Goal: Task Accomplishment & Management: Manage account settings

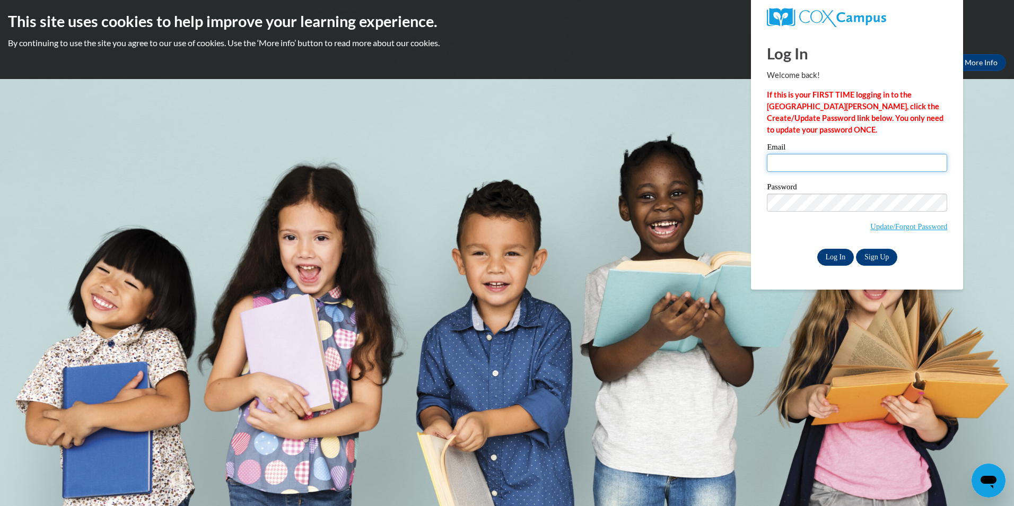
type input "[PERSON_NAME][EMAIL_ADDRESS][DOMAIN_NAME]"
click at [838, 259] on input "Log In" at bounding box center [835, 257] width 37 height 17
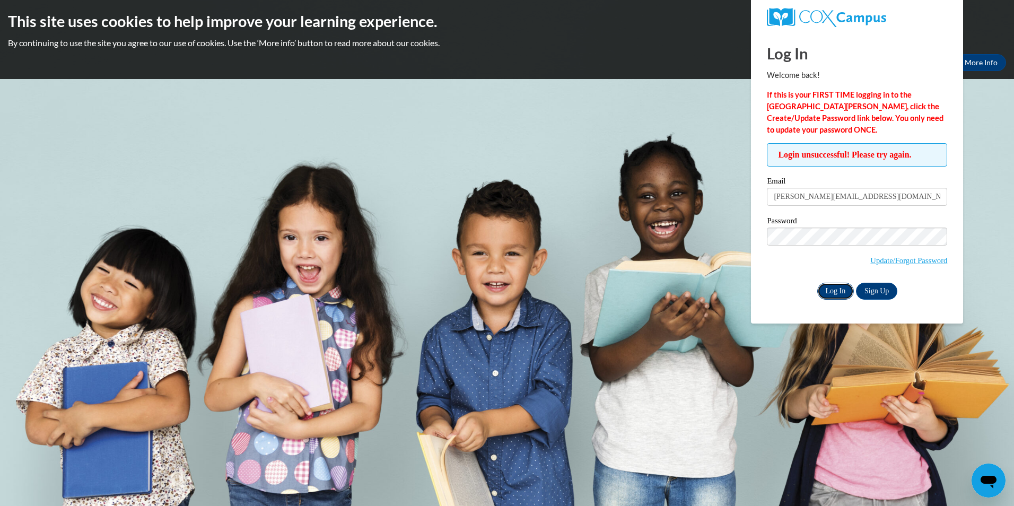
click at [836, 285] on input "Log In" at bounding box center [835, 291] width 37 height 17
click at [901, 260] on link "Update/Forgot Password" at bounding box center [908, 260] width 77 height 8
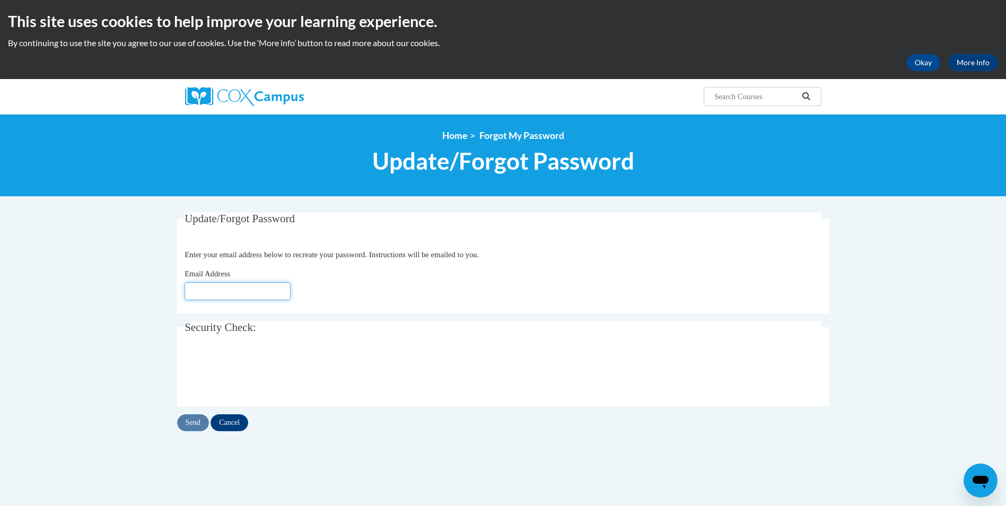
click at [242, 288] on input "Email Address" at bounding box center [238, 291] width 106 height 18
type input "[EMAIL_ADDRESS][DOMAIN_NAME]"
click at [188, 419] on input "Send" at bounding box center [193, 422] width 32 height 17
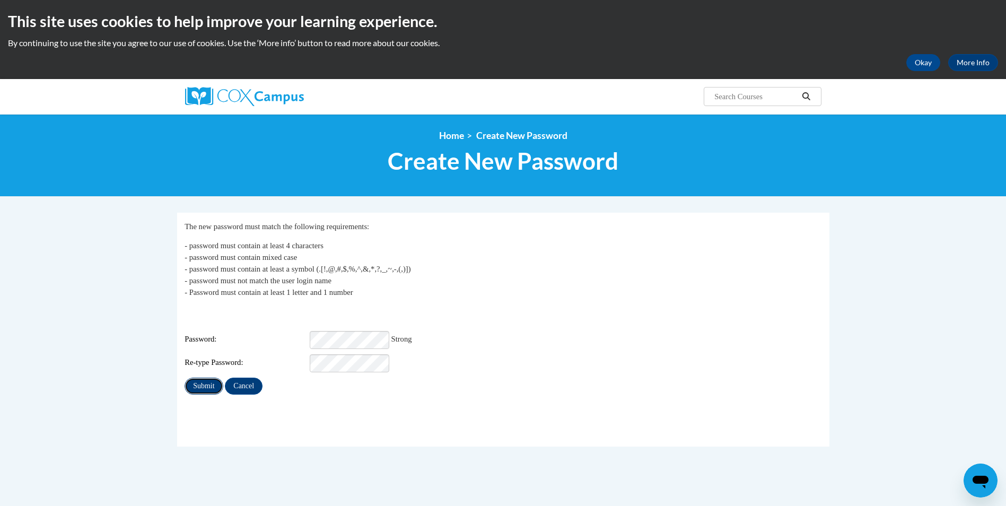
click at [197, 378] on input "Submit" at bounding box center [204, 386] width 38 height 17
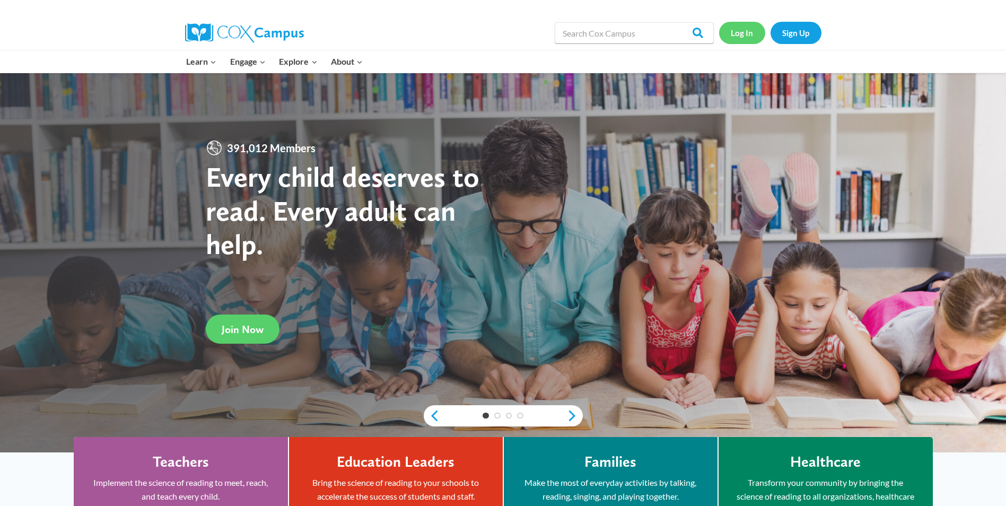
click at [742, 34] on link "Log In" at bounding box center [742, 33] width 46 height 22
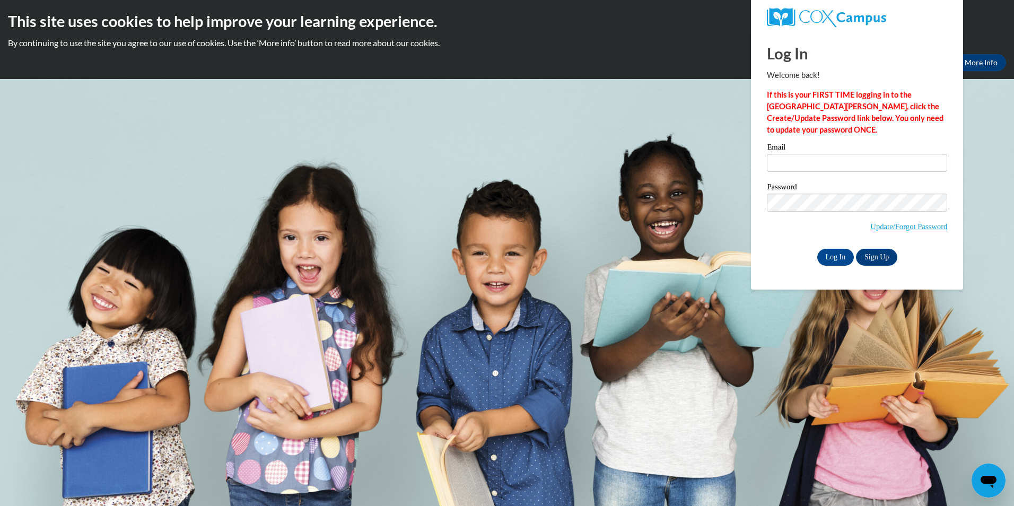
type input "[EMAIL_ADDRESS][DOMAIN_NAME]"
click at [800, 365] on body "This site uses cookies to help improve your learning experience. By continuing …" at bounding box center [507, 253] width 1014 height 506
click at [840, 261] on input "Log In" at bounding box center [835, 257] width 37 height 17
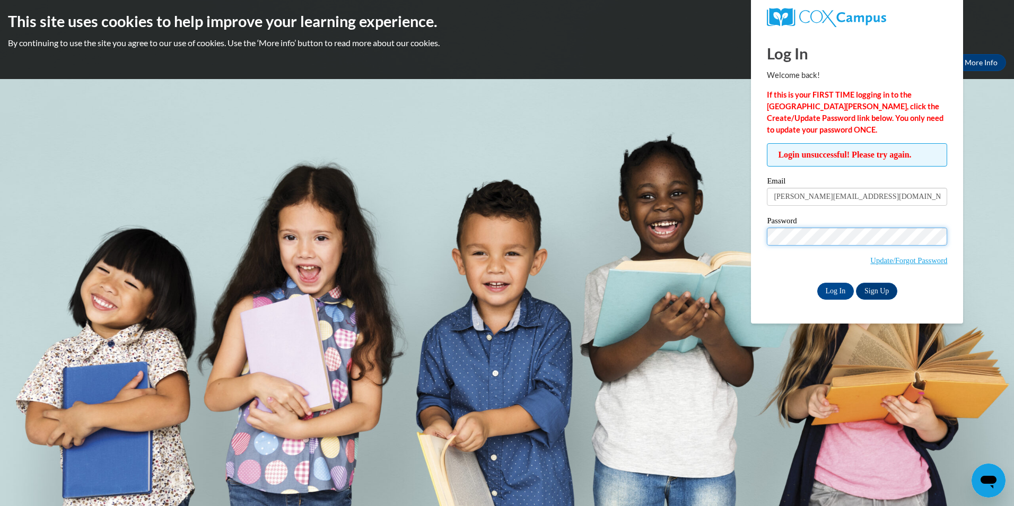
click at [744, 247] on body "This site uses cookies to help improve your learning experience. By continuing …" at bounding box center [507, 253] width 1014 height 506
click at [835, 290] on input "Log In" at bounding box center [835, 291] width 37 height 17
click at [909, 262] on link "Update/Forgot Password" at bounding box center [908, 260] width 77 height 8
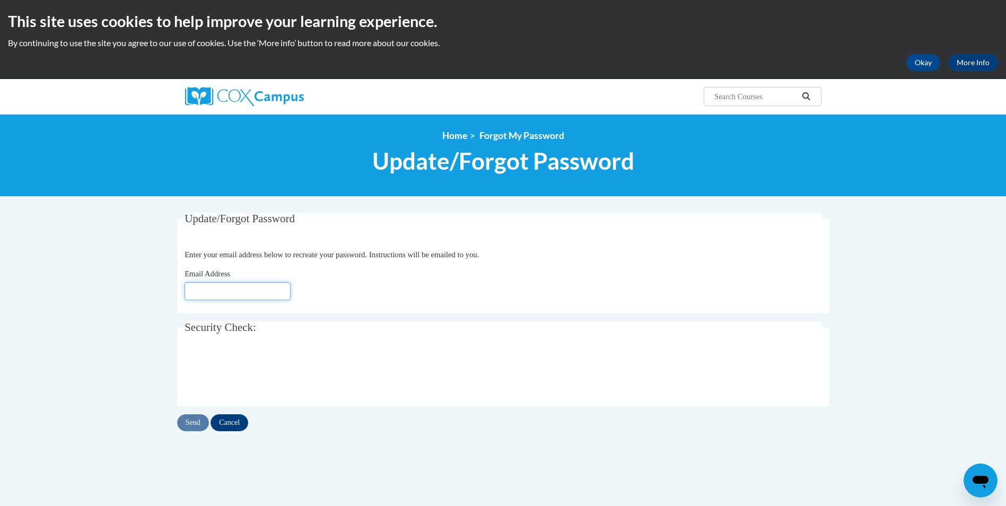
click at [240, 296] on input "Email Address" at bounding box center [238, 291] width 106 height 18
type input "[EMAIL_ADDRESS][DOMAIN_NAME]"
click at [187, 424] on input "Send" at bounding box center [193, 422] width 32 height 17
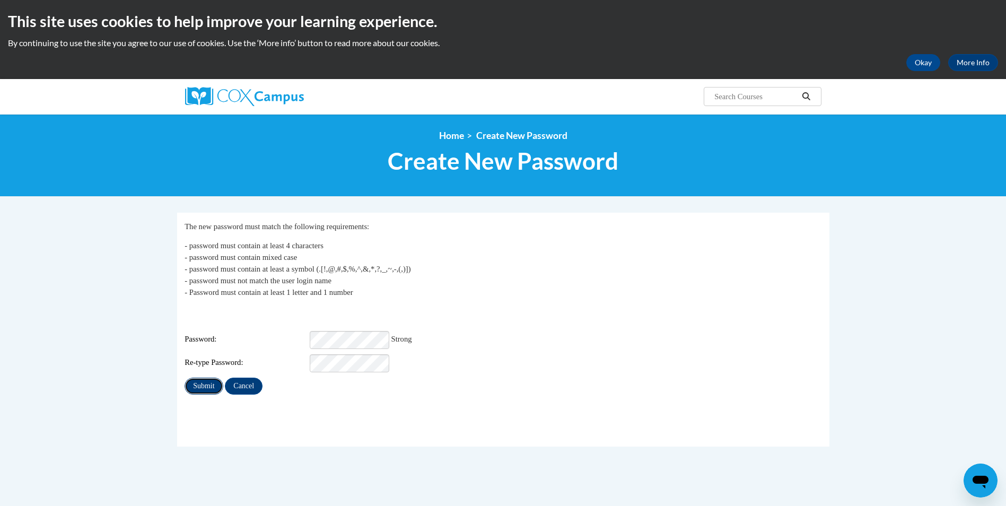
click at [189, 379] on input "Submit" at bounding box center [204, 386] width 38 height 17
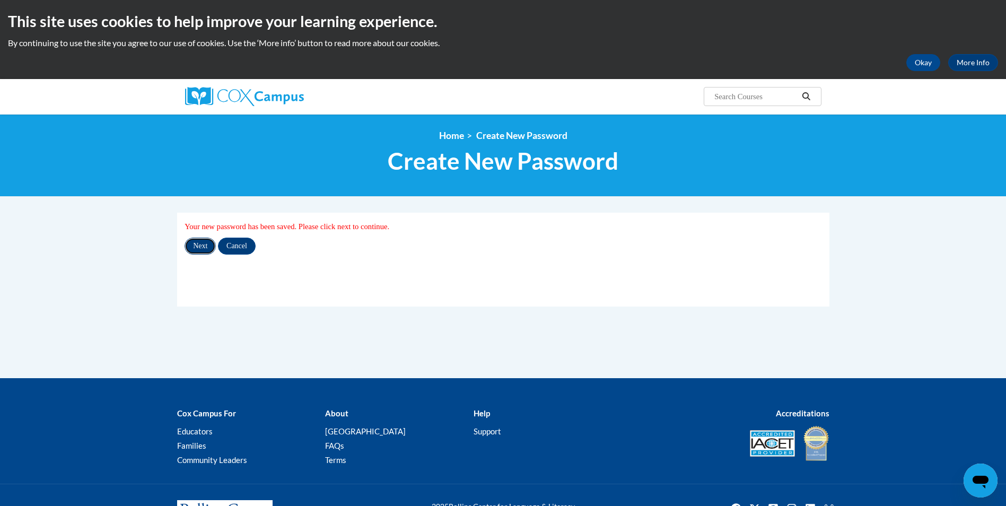
click at [200, 249] on input "Next" at bounding box center [200, 246] width 31 height 17
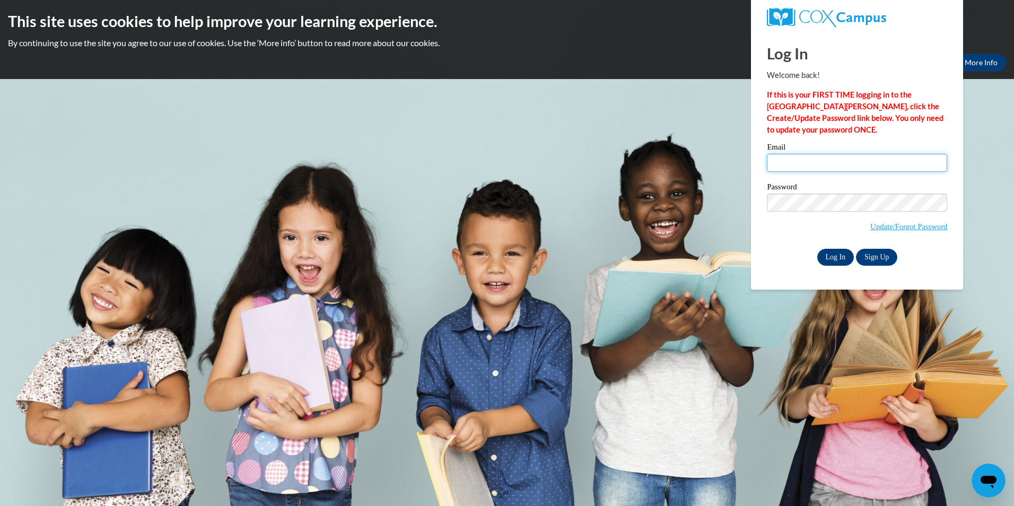
type input "[PERSON_NAME][EMAIL_ADDRESS][DOMAIN_NAME]"
click at [838, 260] on input "Log In" at bounding box center [835, 257] width 37 height 17
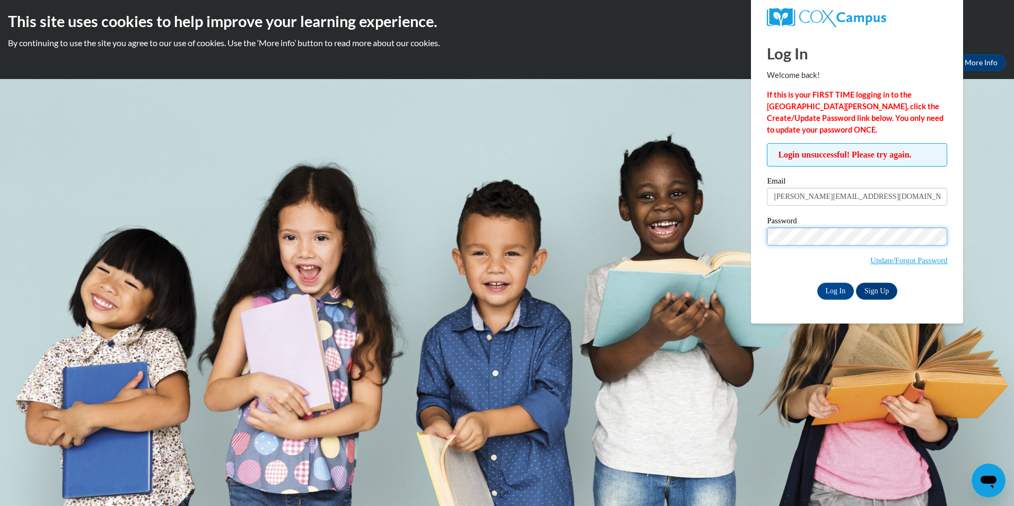
click at [817, 283] on input "Log In" at bounding box center [835, 291] width 37 height 17
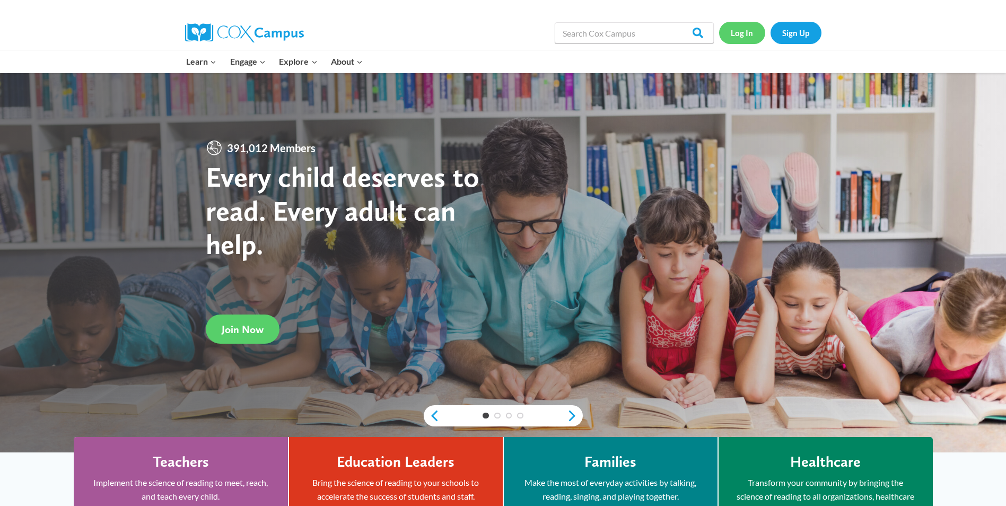
click at [746, 37] on link "Log In" at bounding box center [742, 33] width 46 height 22
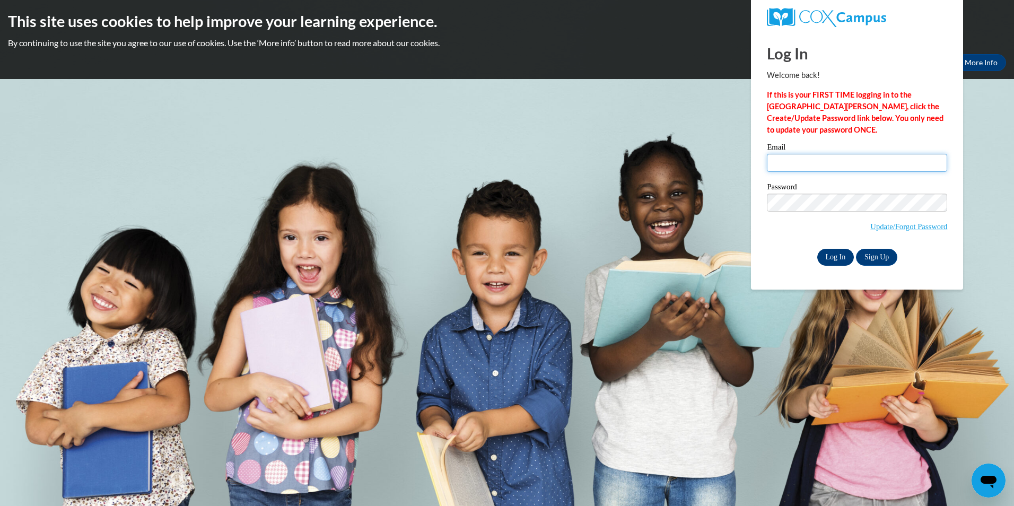
type input "[PERSON_NAME][EMAIL_ADDRESS][DOMAIN_NAME]"
click at [837, 252] on input "Log In" at bounding box center [835, 257] width 37 height 17
